Goal: Task Accomplishment & Management: Use online tool/utility

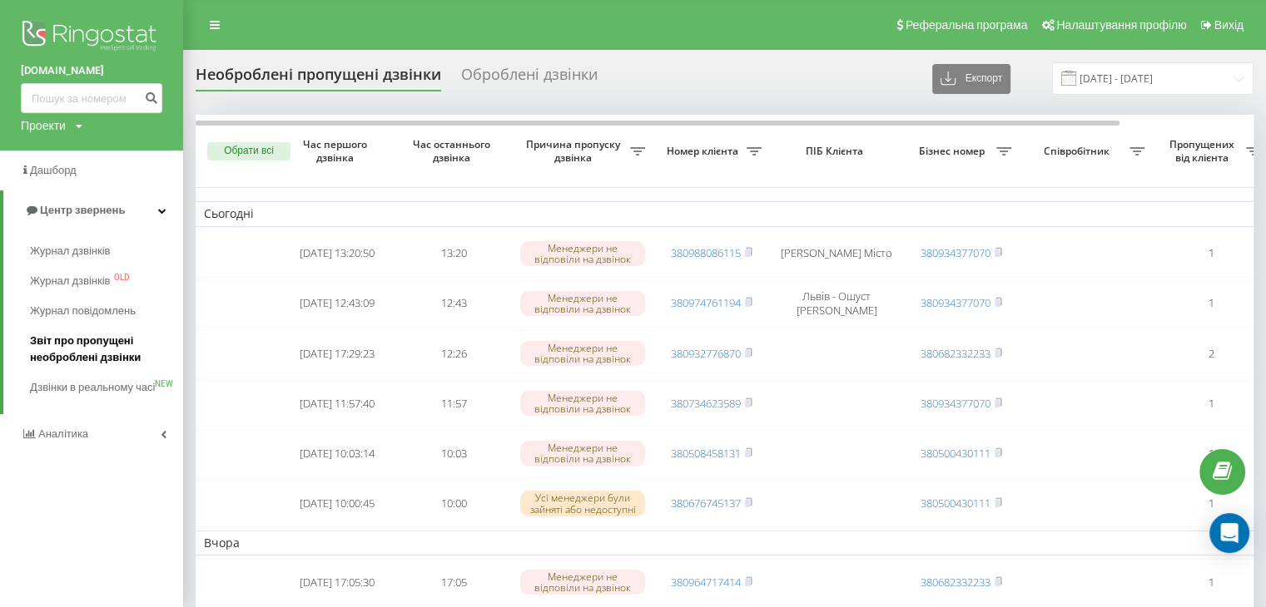
click at [60, 341] on span "Звіт про пропущені необроблені дзвінки" at bounding box center [102, 349] width 145 height 33
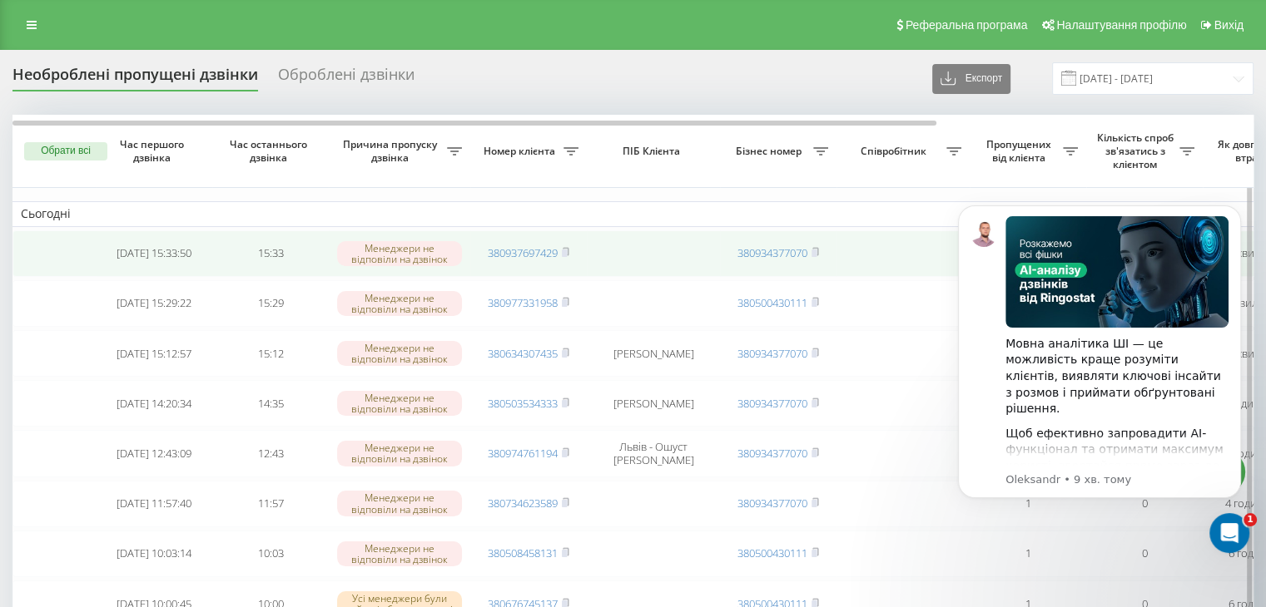
click at [924, 235] on td at bounding box center [902, 253] width 133 height 47
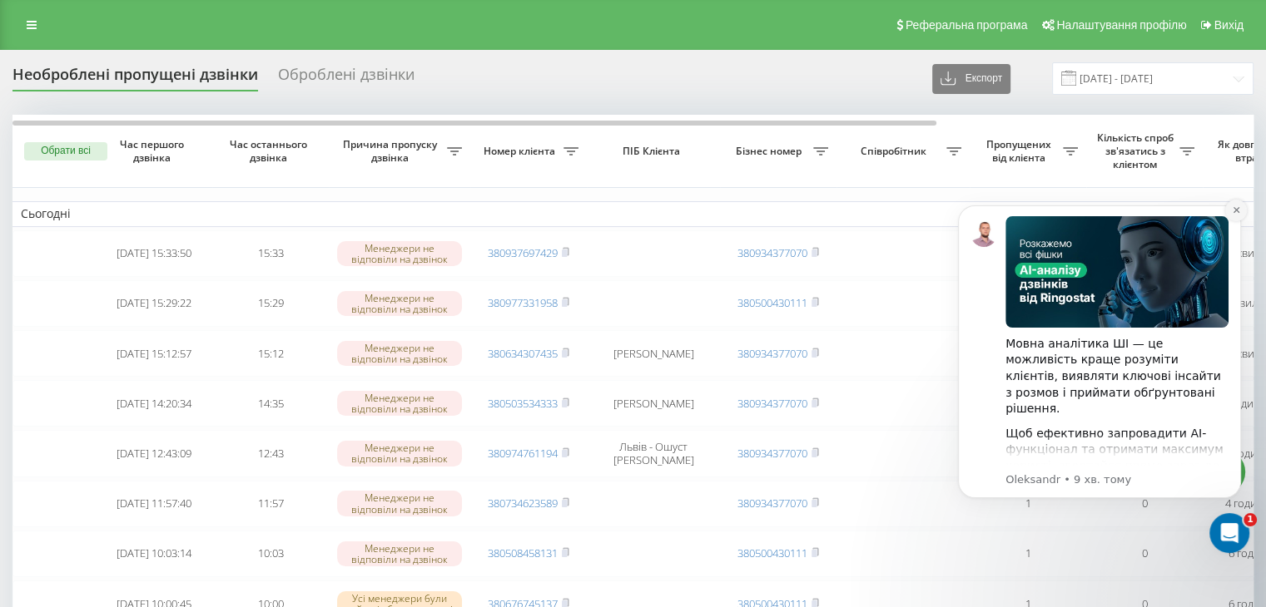
click at [1237, 212] on icon "Dismiss notification" at bounding box center [1235, 210] width 6 height 6
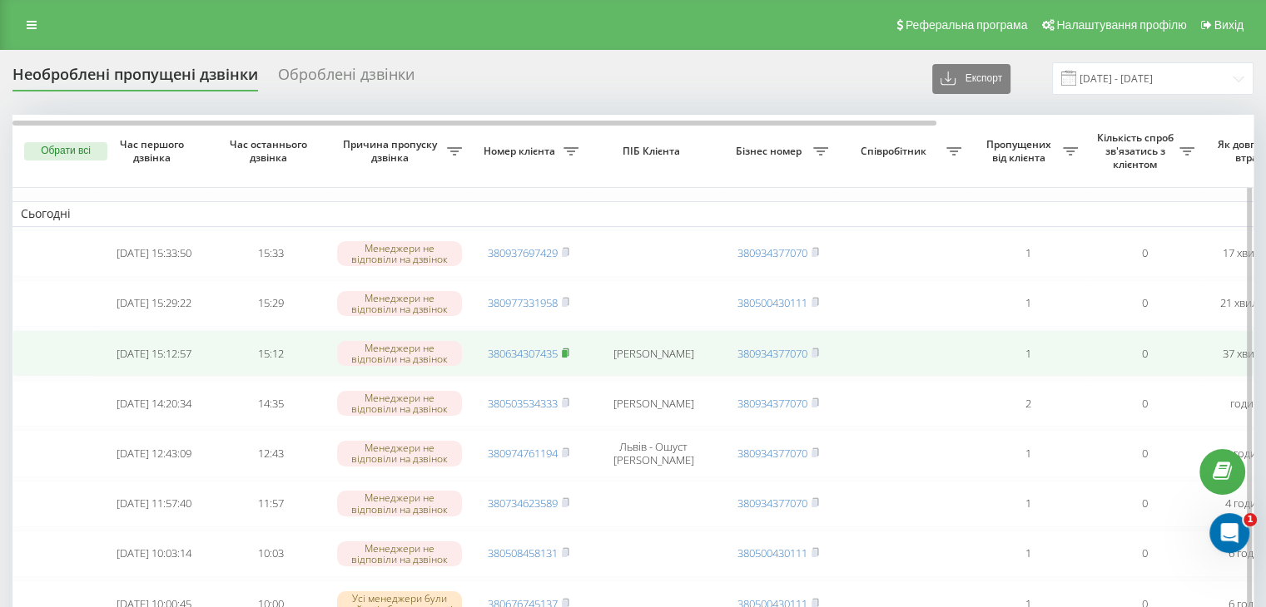
click at [568, 348] on icon at bounding box center [565, 353] width 7 height 10
click at [567, 351] on rect at bounding box center [564, 353] width 5 height 7
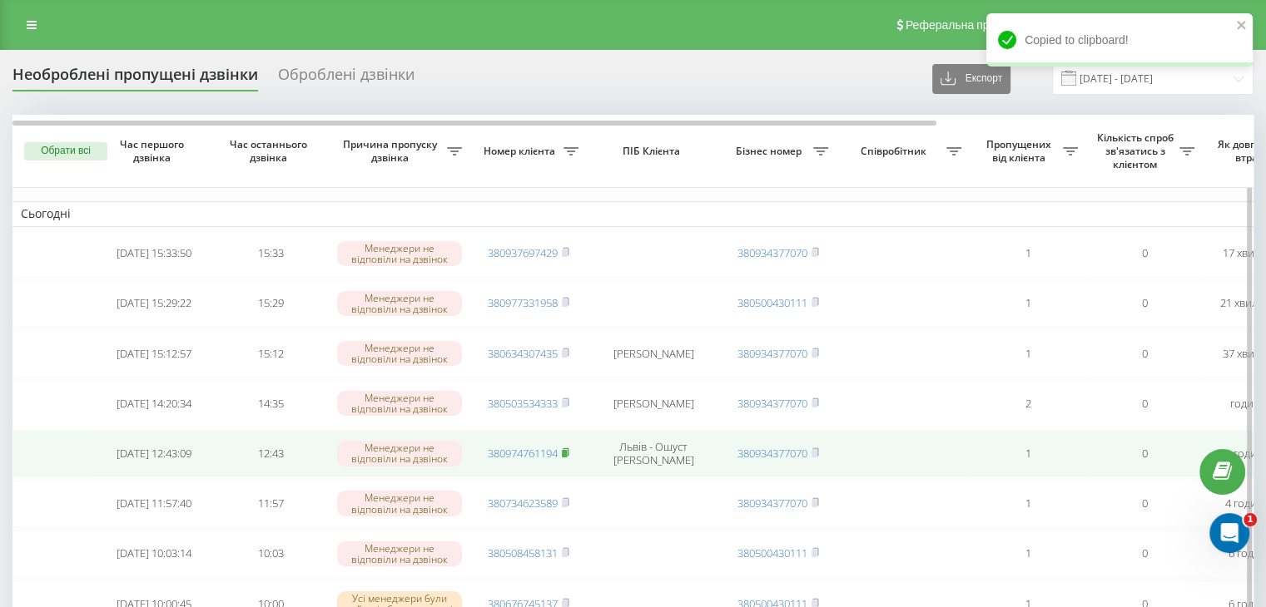
click at [567, 453] on rect at bounding box center [564, 453] width 5 height 7
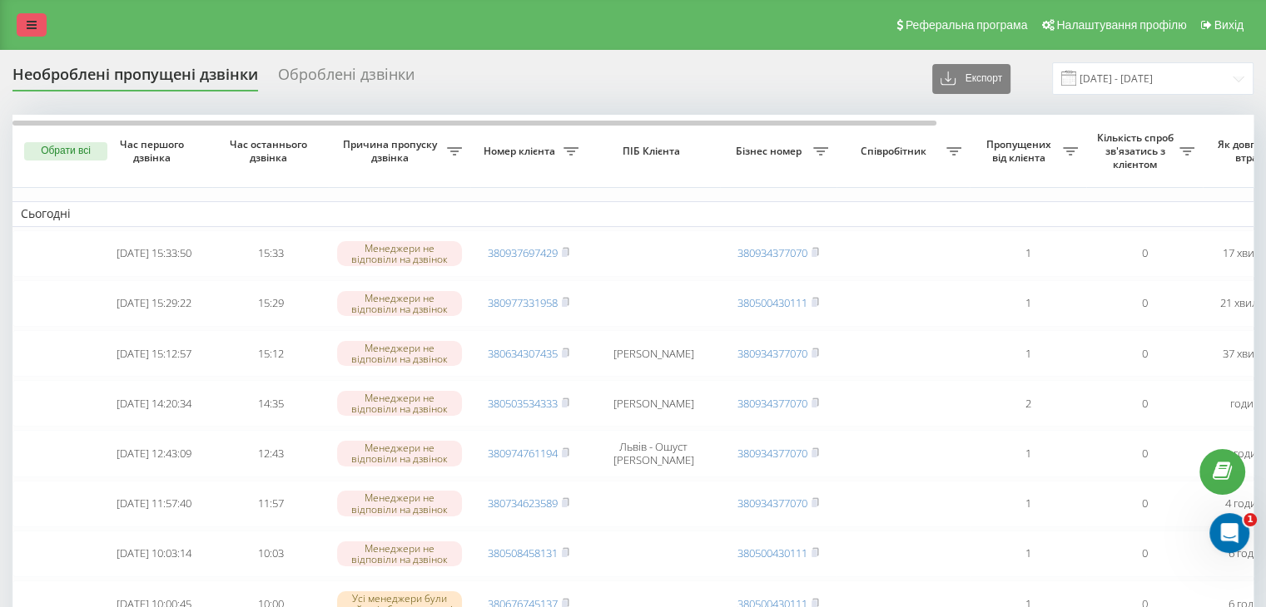
click at [33, 33] on link at bounding box center [32, 24] width 30 height 23
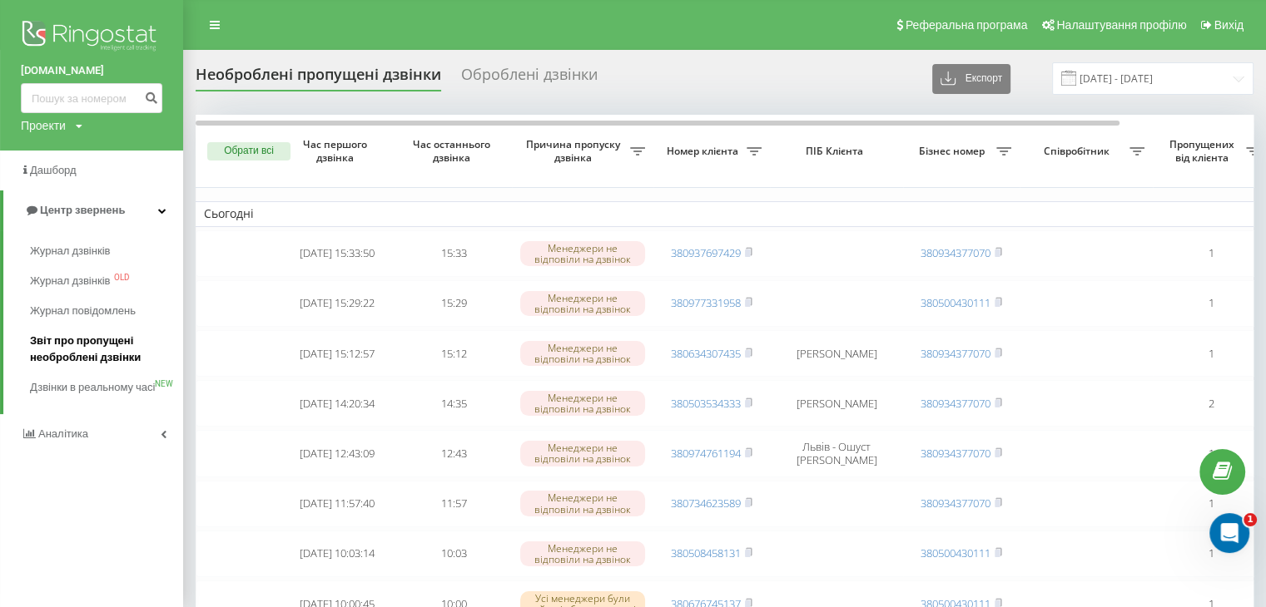
click at [94, 342] on span "Звіт про пропущені необроблені дзвінки" at bounding box center [102, 349] width 145 height 33
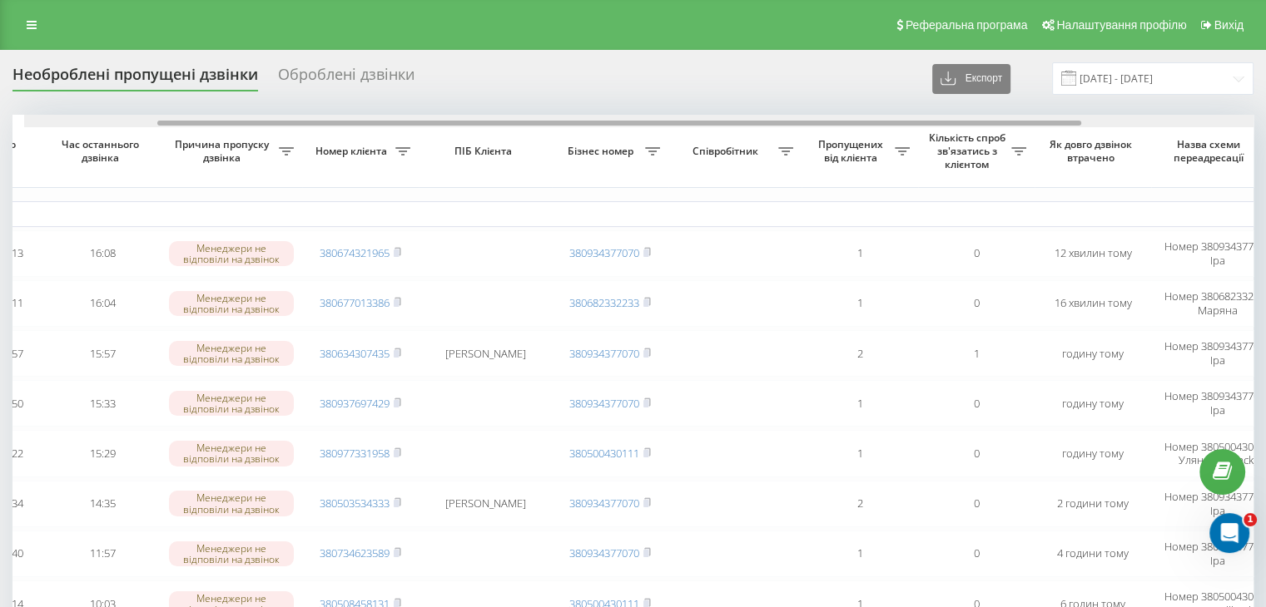
scroll to position [0, 180]
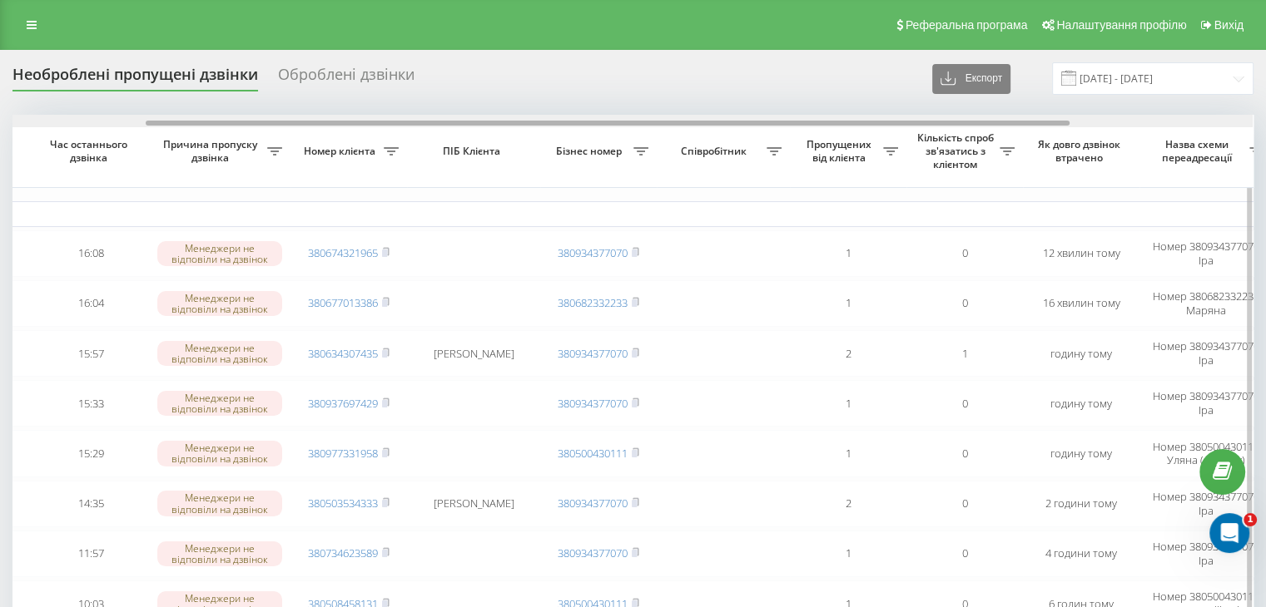
drag, startPoint x: 546, startPoint y: 122, endPoint x: 680, endPoint y: 127, distance: 134.1
click at [680, 127] on div at bounding box center [632, 121] width 1240 height 12
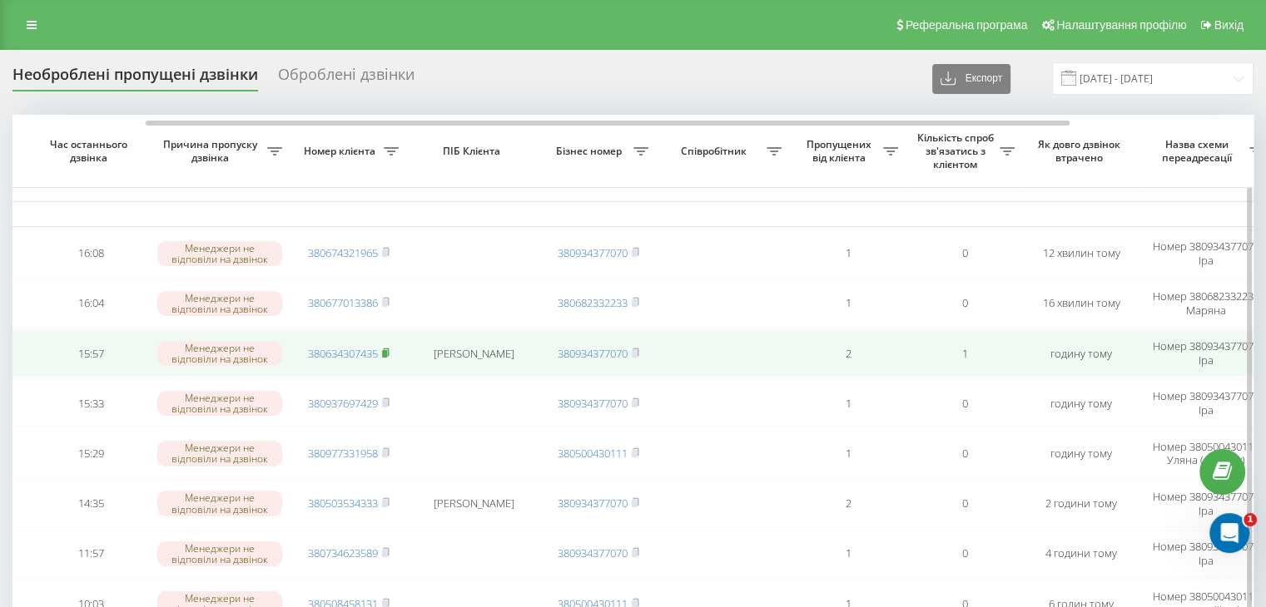
click at [385, 350] on rect at bounding box center [384, 353] width 5 height 7
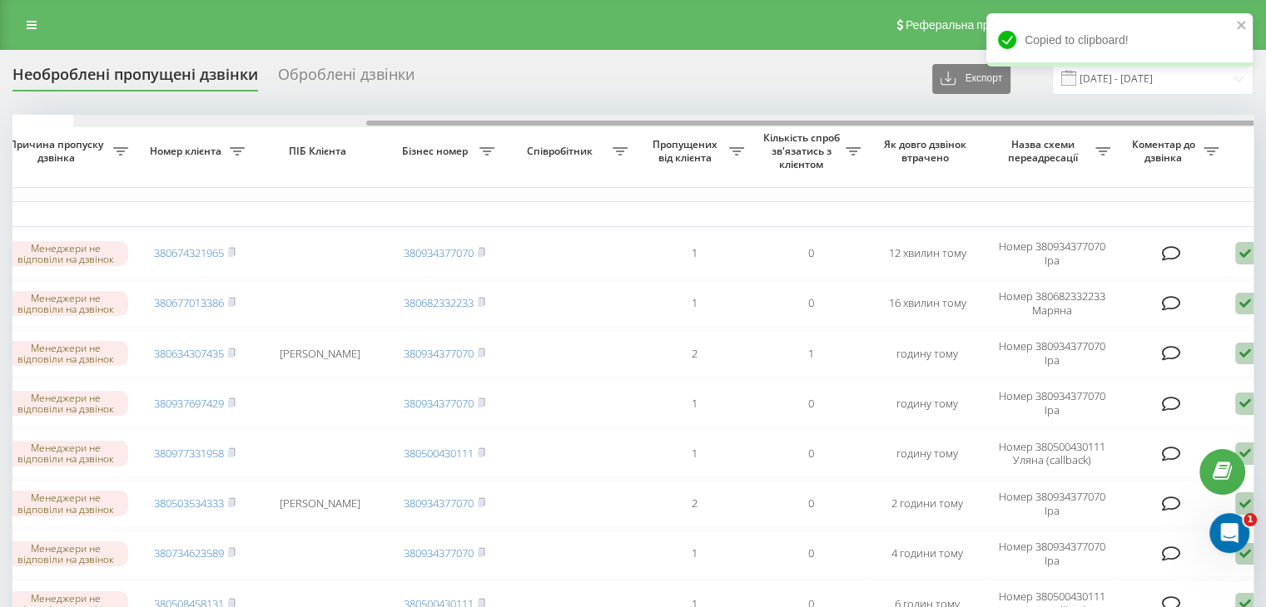
scroll to position [0, 423]
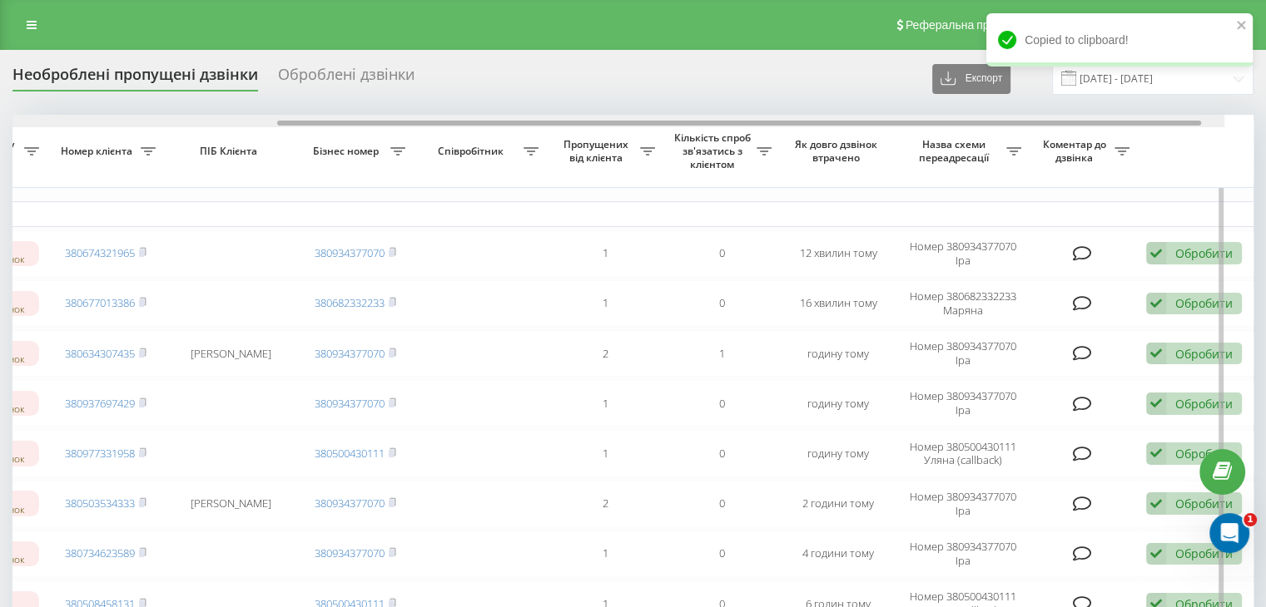
drag, startPoint x: 907, startPoint y: 121, endPoint x: 1118, endPoint y: 131, distance: 211.6
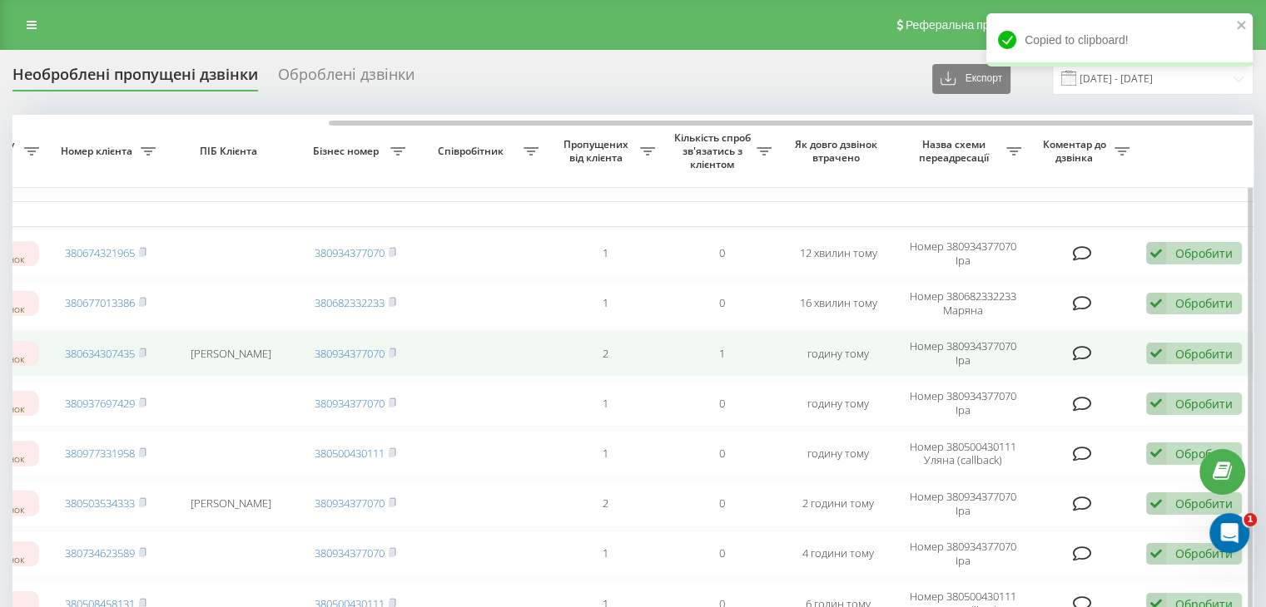
click at [1188, 355] on div "Обробити" at bounding box center [1203, 354] width 57 height 16
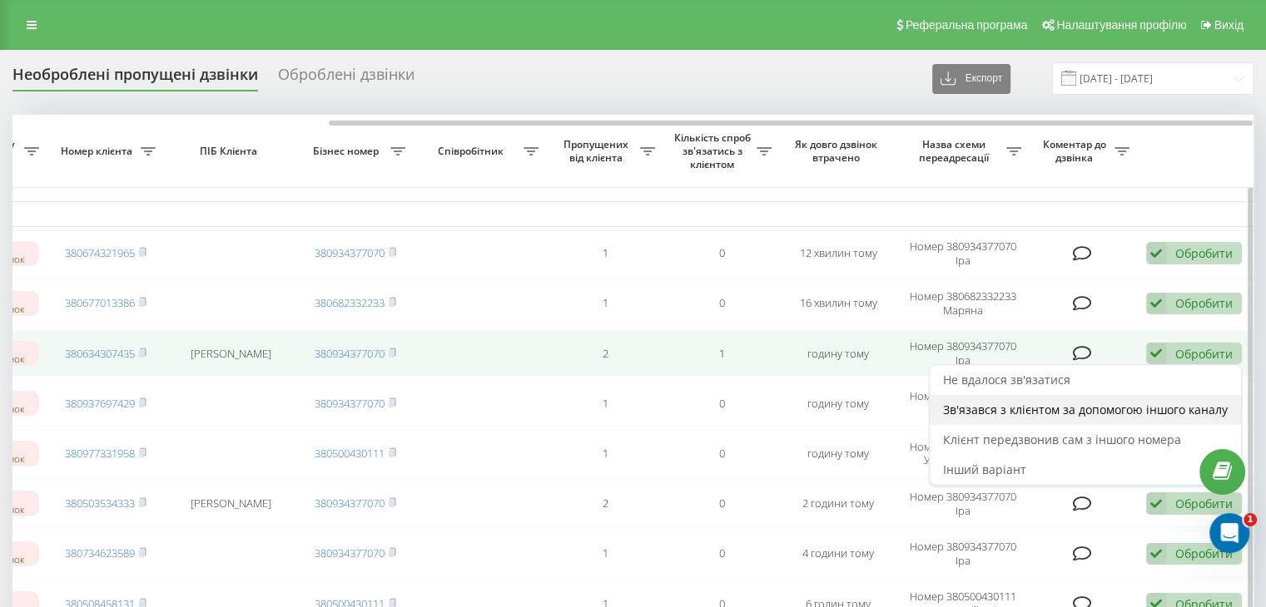
click at [1042, 409] on span "Зв'язався з клієнтом за допомогою іншого каналу" at bounding box center [1085, 410] width 285 height 16
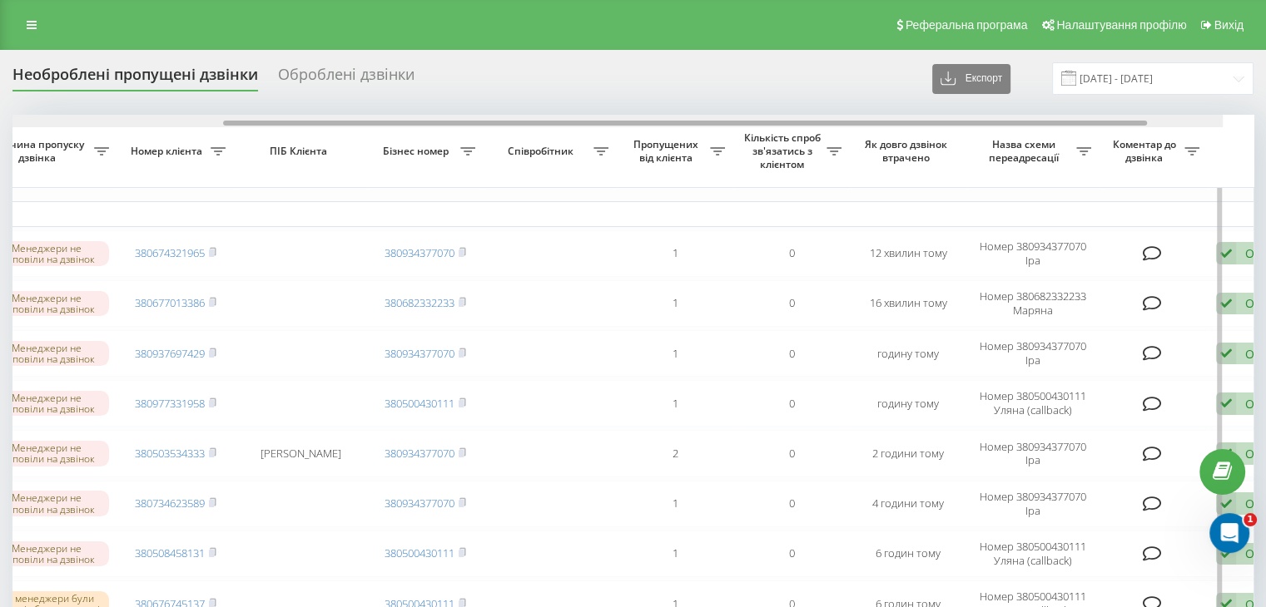
scroll to position [0, 372]
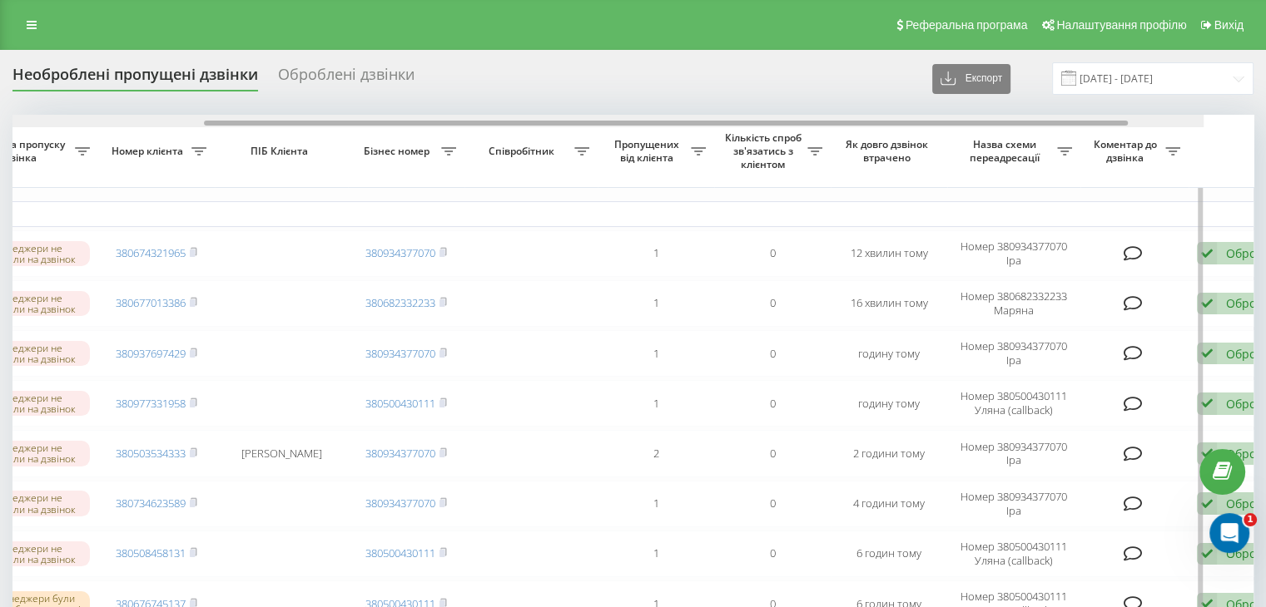
drag, startPoint x: 903, startPoint y: 123, endPoint x: 1180, endPoint y: 131, distance: 277.2
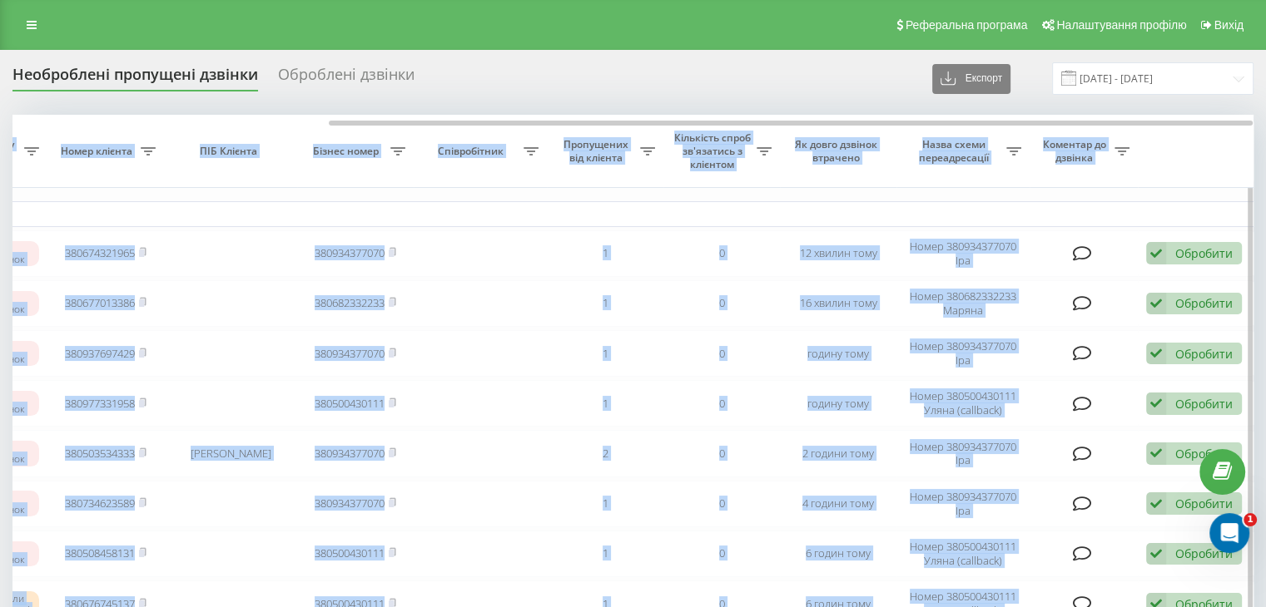
drag, startPoint x: 1048, startPoint y: 119, endPoint x: 1167, endPoint y: 134, distance: 119.1
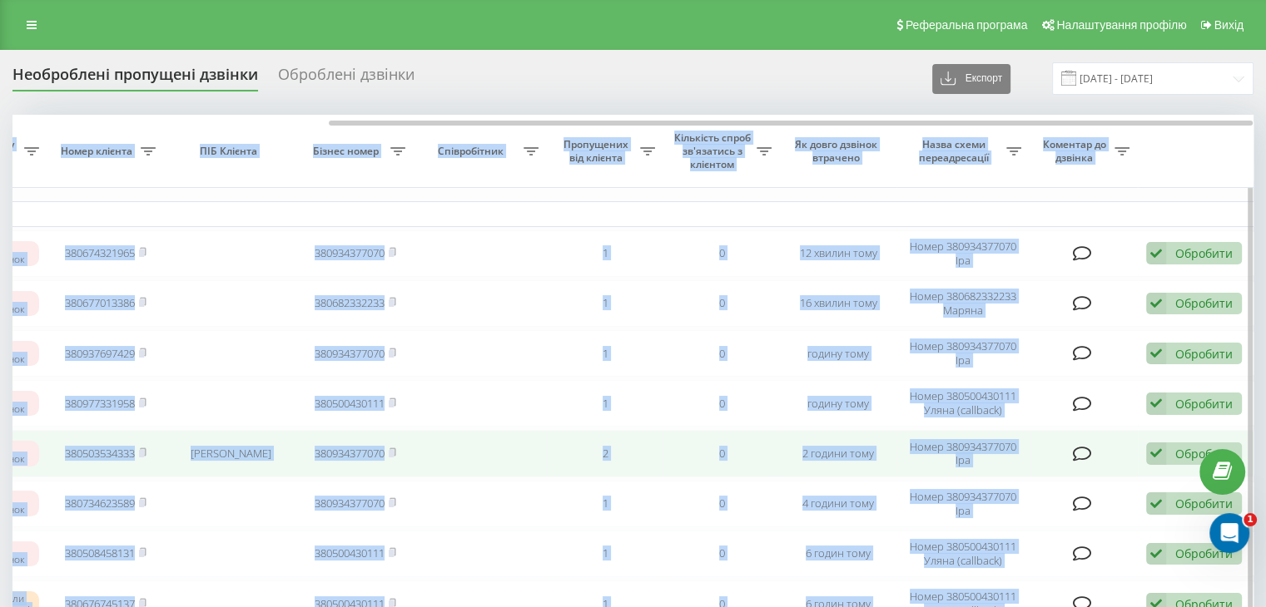
click at [1184, 450] on div "Обробити" at bounding box center [1203, 454] width 57 height 16
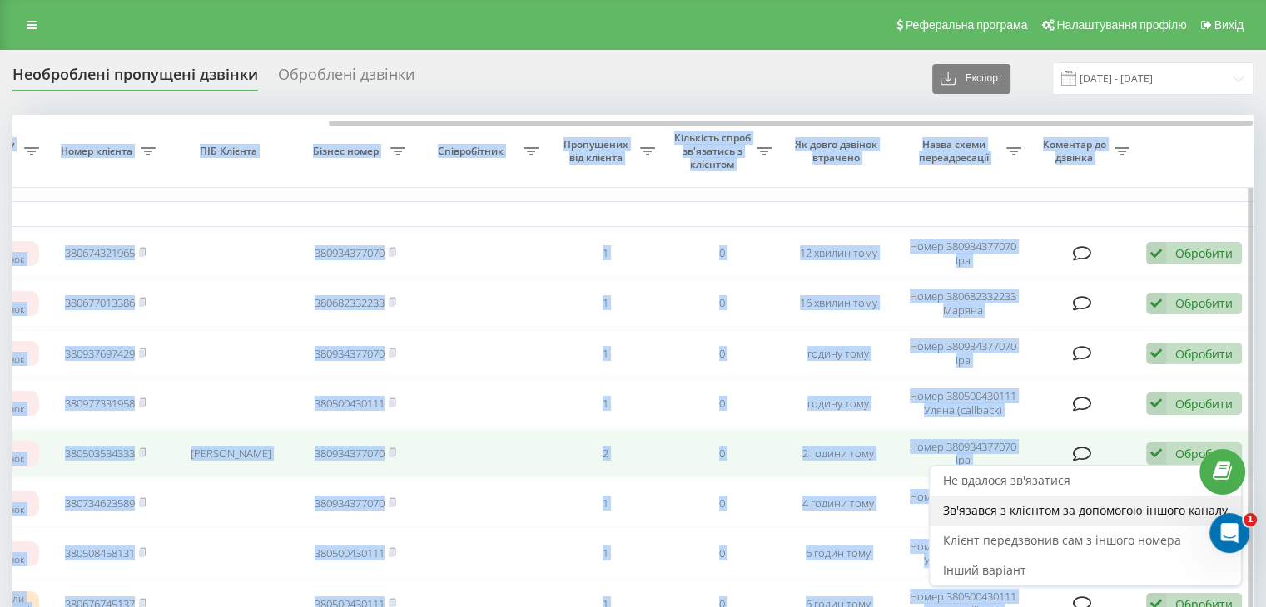
click at [998, 510] on span "Зв'язався з клієнтом за допомогою іншого каналу" at bounding box center [1085, 511] width 285 height 16
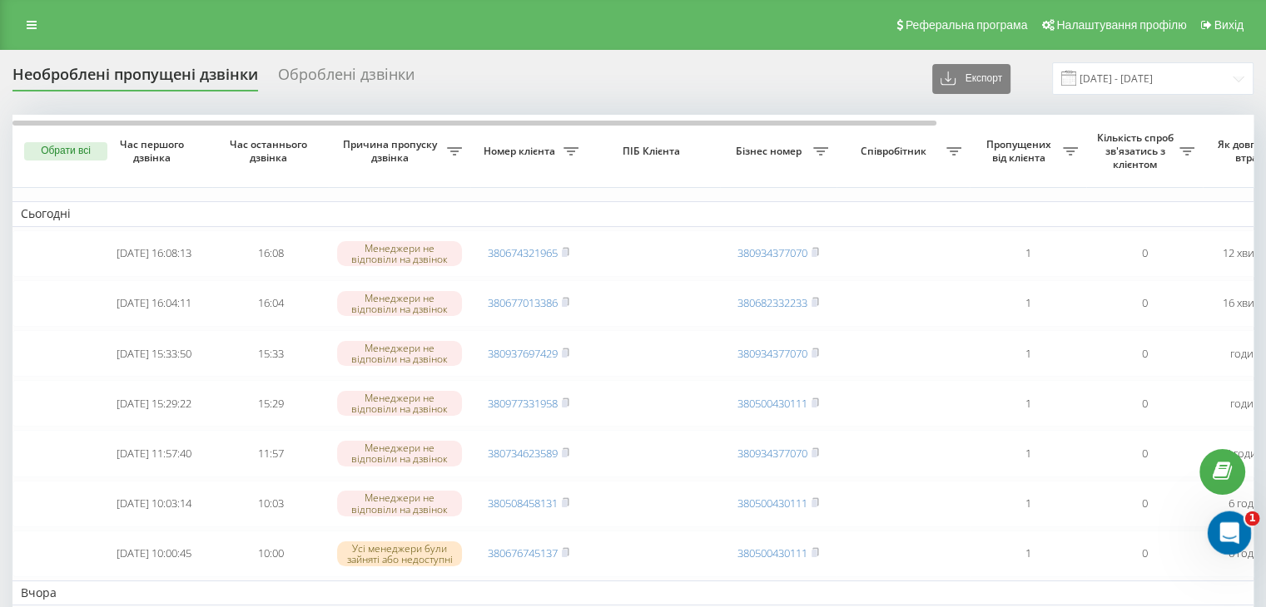
drag, startPoint x: 1216, startPoint y: 527, endPoint x: 2366, endPoint y: 1088, distance: 1279.0
click at [1214, 526] on div "Відкрити програму для спілкування Intercom" at bounding box center [1226, 530] width 55 height 55
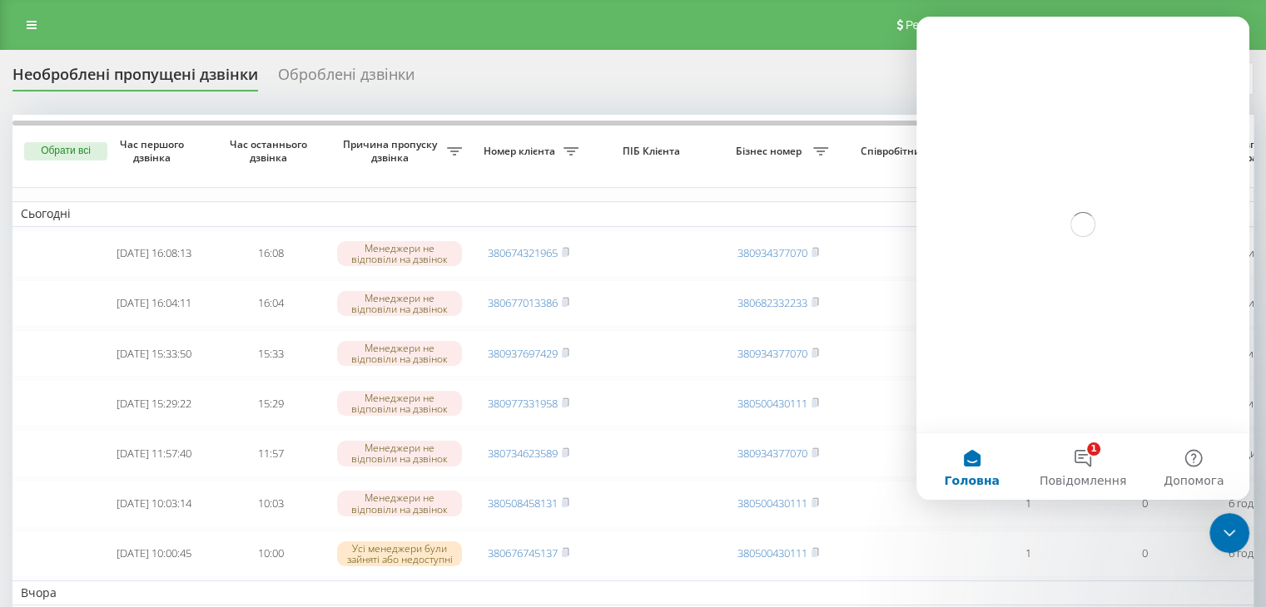
scroll to position [0, 0]
click at [1069, 482] on span "Повідомлення" at bounding box center [1082, 481] width 87 height 12
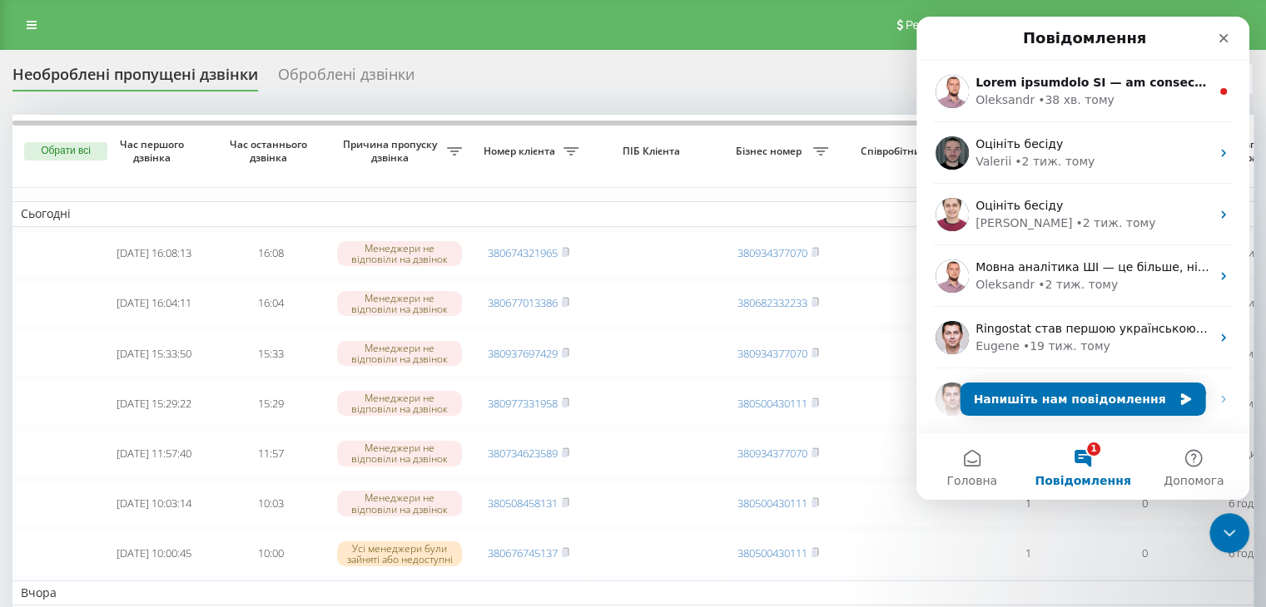
click at [1082, 464] on button "1 Повідомлення" at bounding box center [1082, 466] width 111 height 67
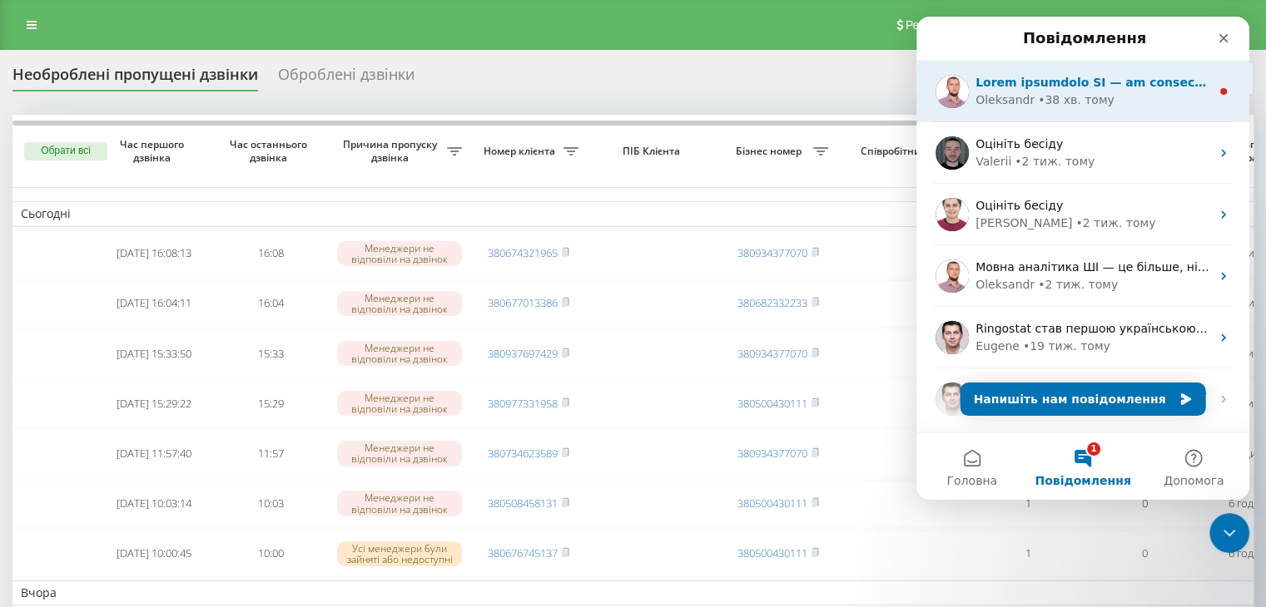
click at [1116, 105] on div "Oleksandr • 38 хв. тому" at bounding box center [1092, 100] width 235 height 17
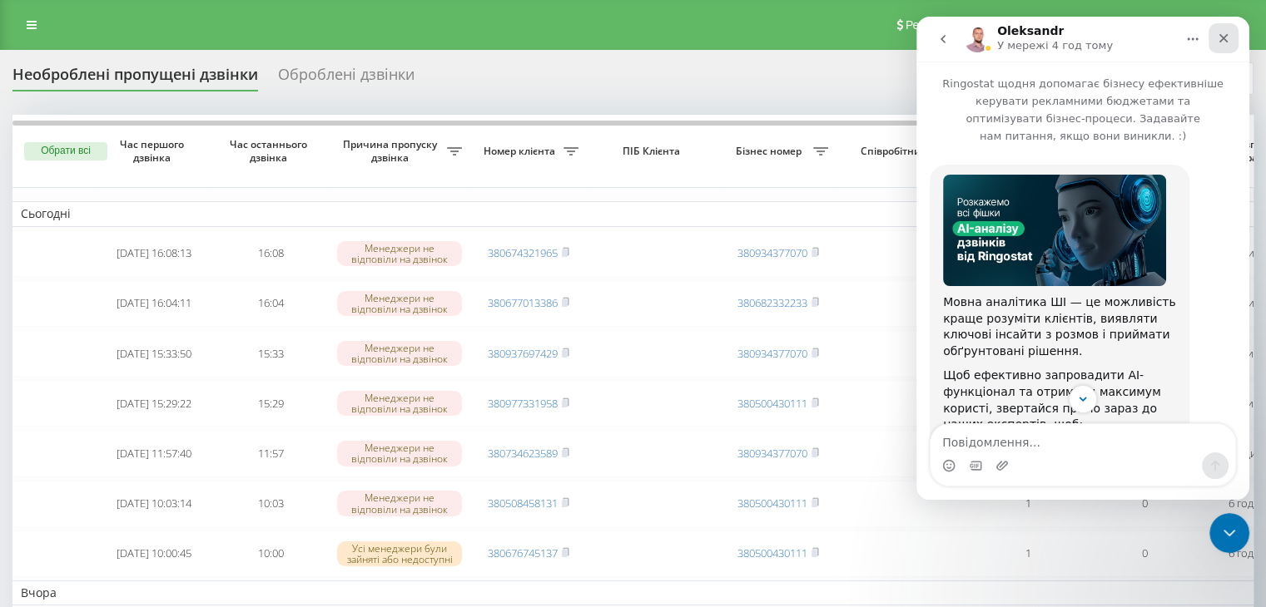
click at [1219, 37] on icon "Закрити" at bounding box center [1222, 38] width 13 height 13
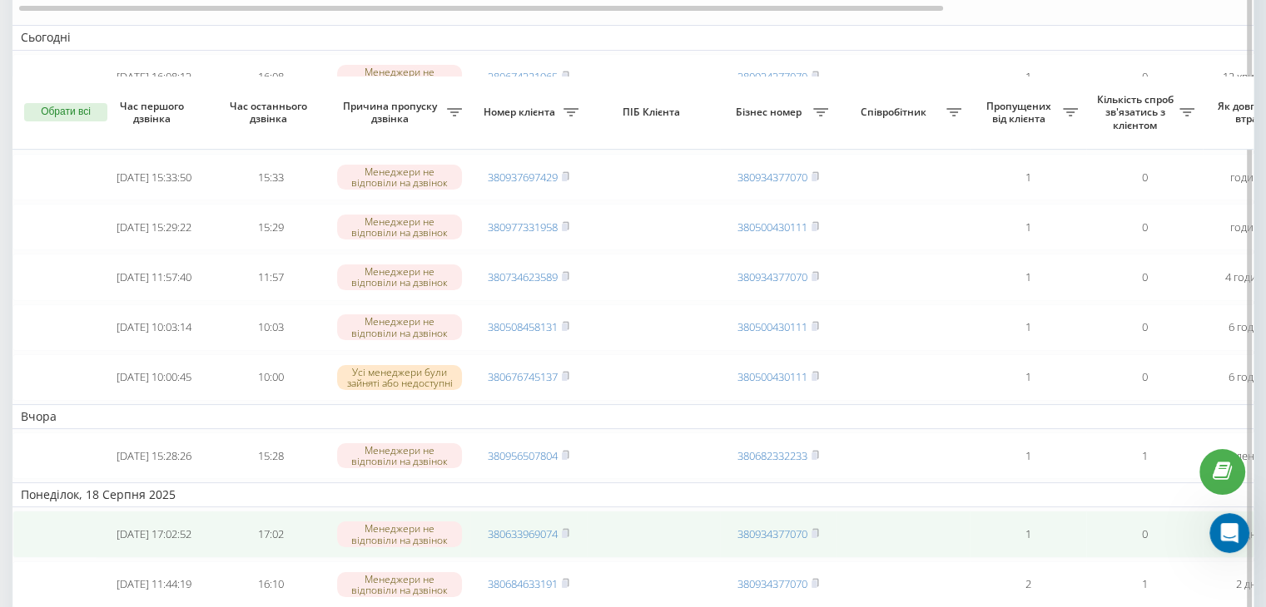
scroll to position [250, 0]
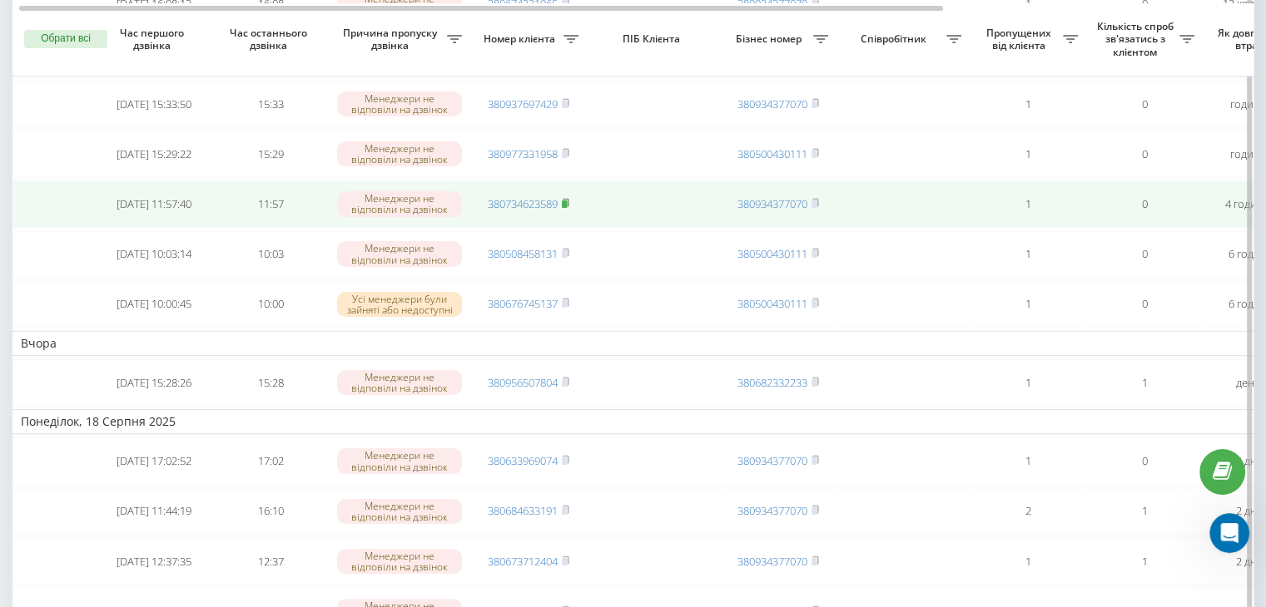
click at [566, 201] on rect at bounding box center [564, 204] width 5 height 7
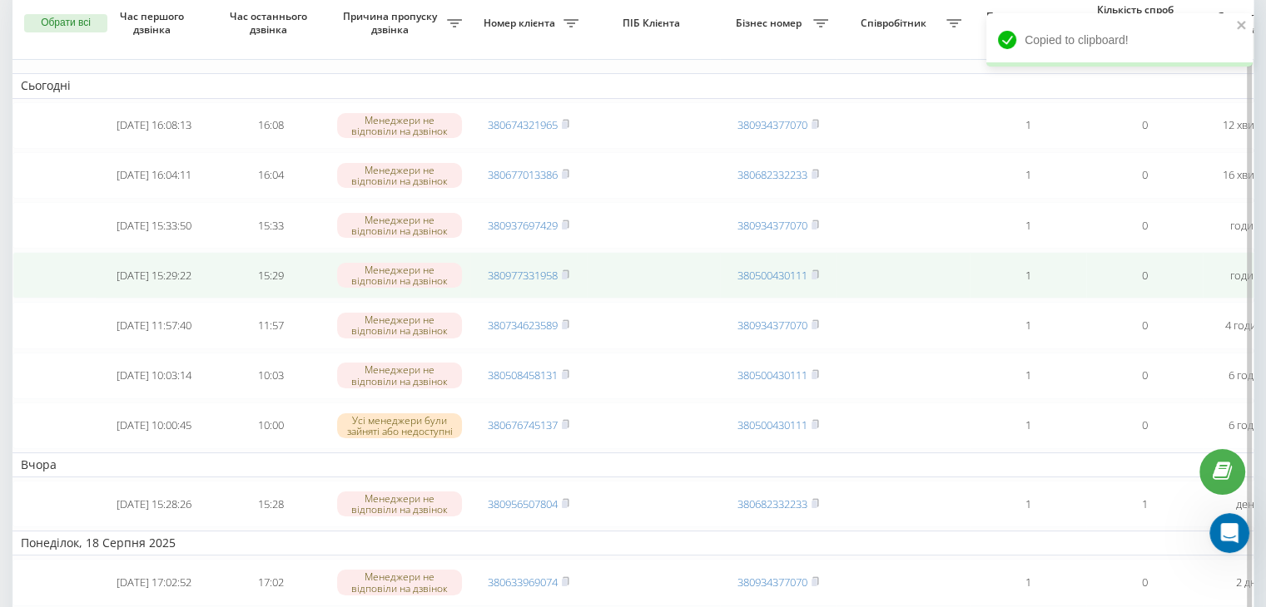
scroll to position [83, 0]
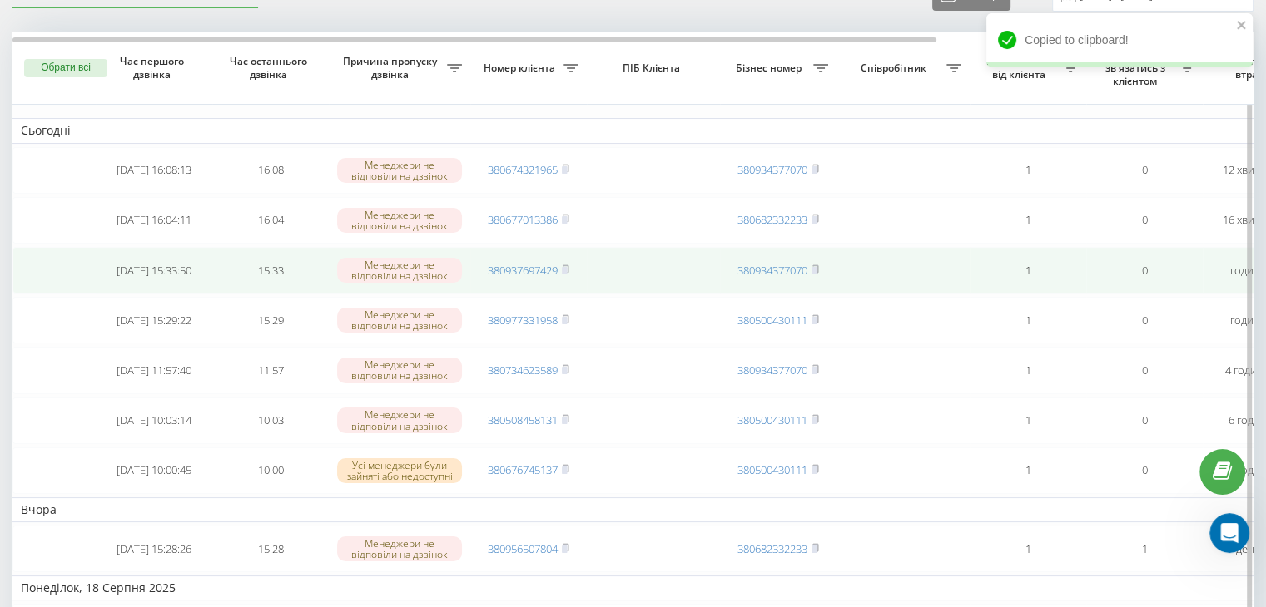
click at [572, 267] on td "380937697429" at bounding box center [528, 270] width 116 height 47
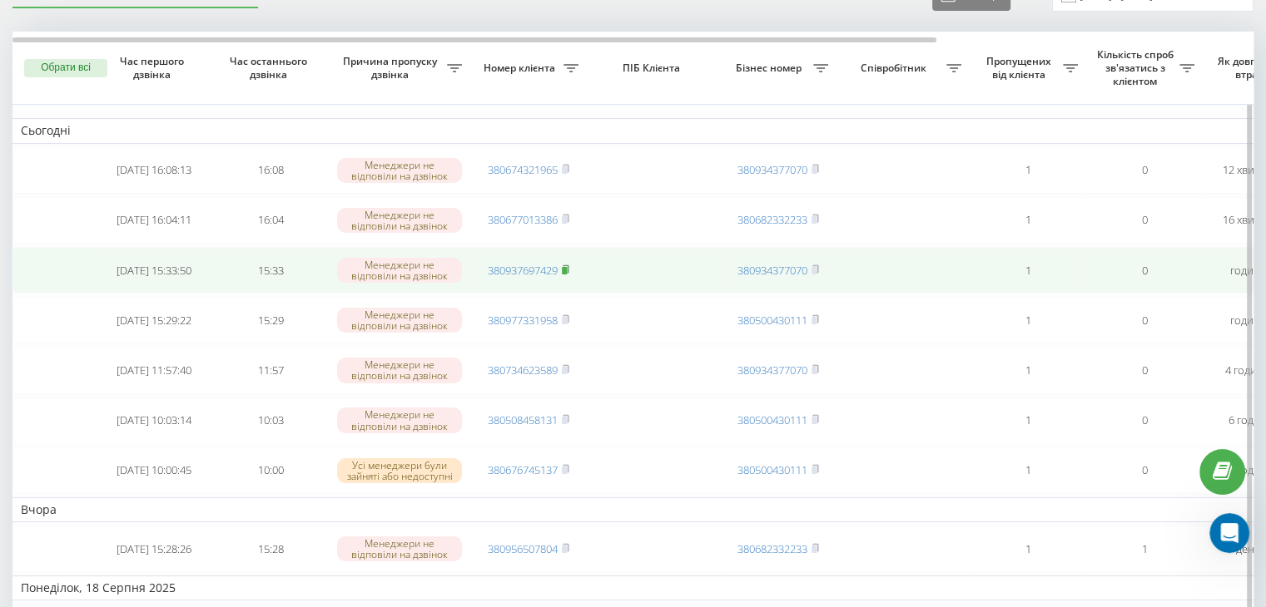
click at [567, 270] on rect at bounding box center [564, 270] width 5 height 7
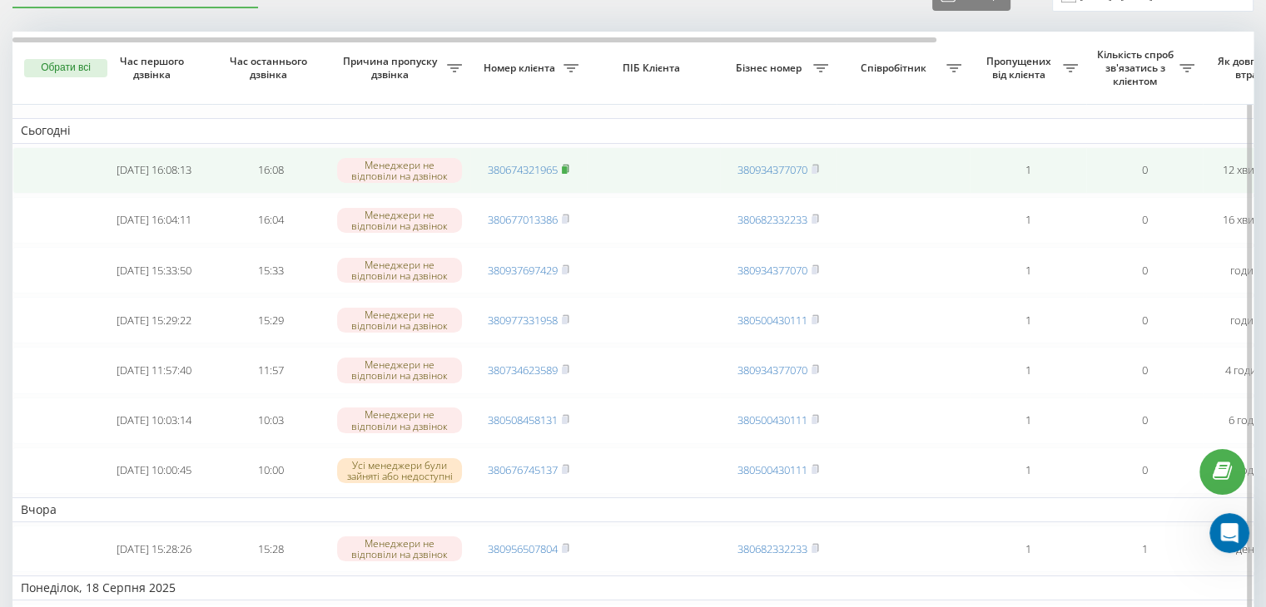
click at [567, 167] on rect at bounding box center [564, 169] width 5 height 7
